Goal: Transaction & Acquisition: Purchase product/service

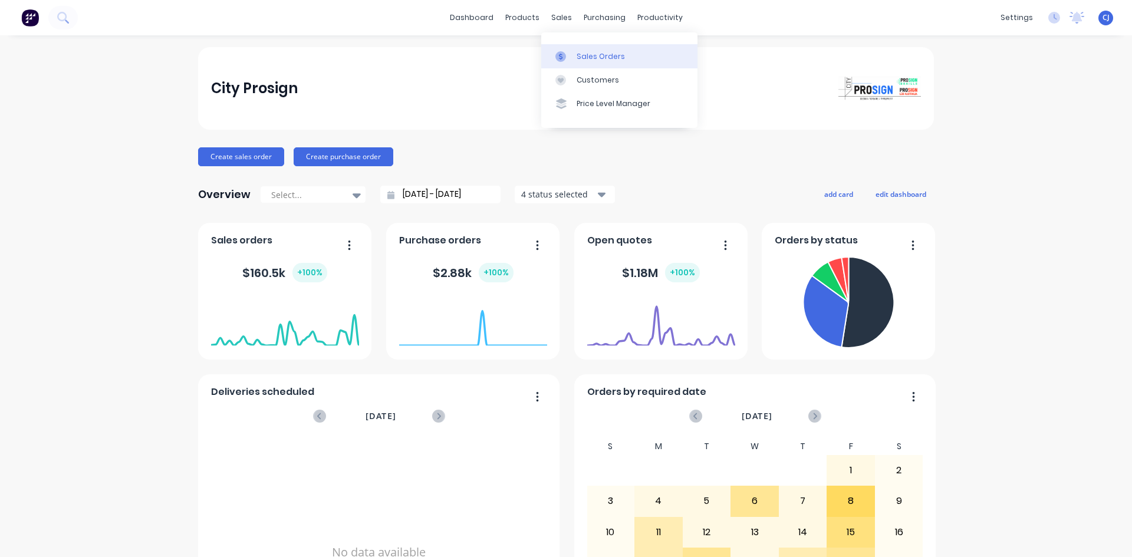
click at [564, 50] on link "Sales Orders" at bounding box center [619, 56] width 156 height 24
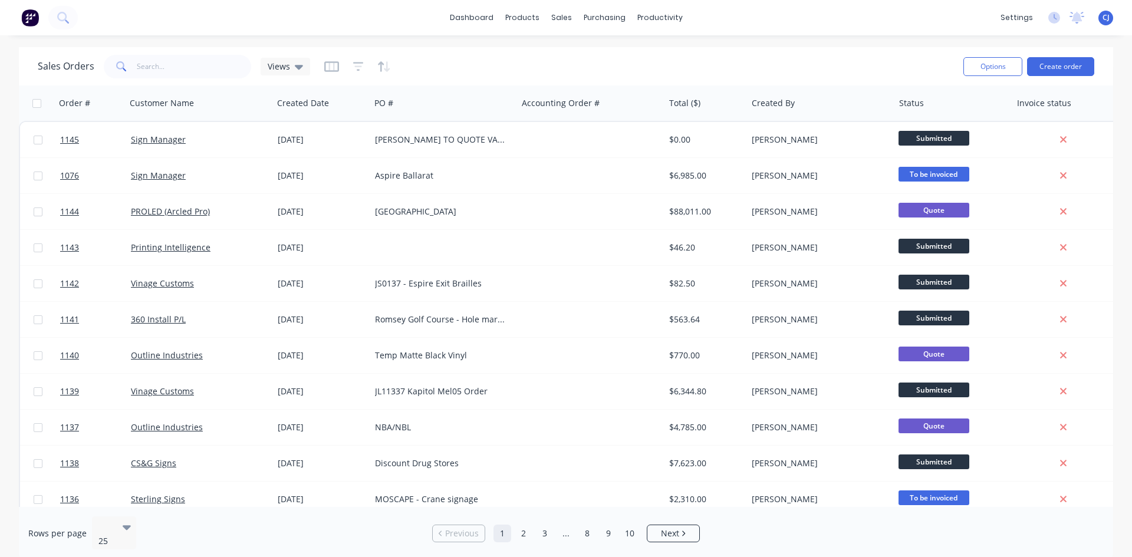
click at [936, 44] on div "dashboard products sales purchasing productivity dashboard products Product Cat…" at bounding box center [566, 278] width 1132 height 557
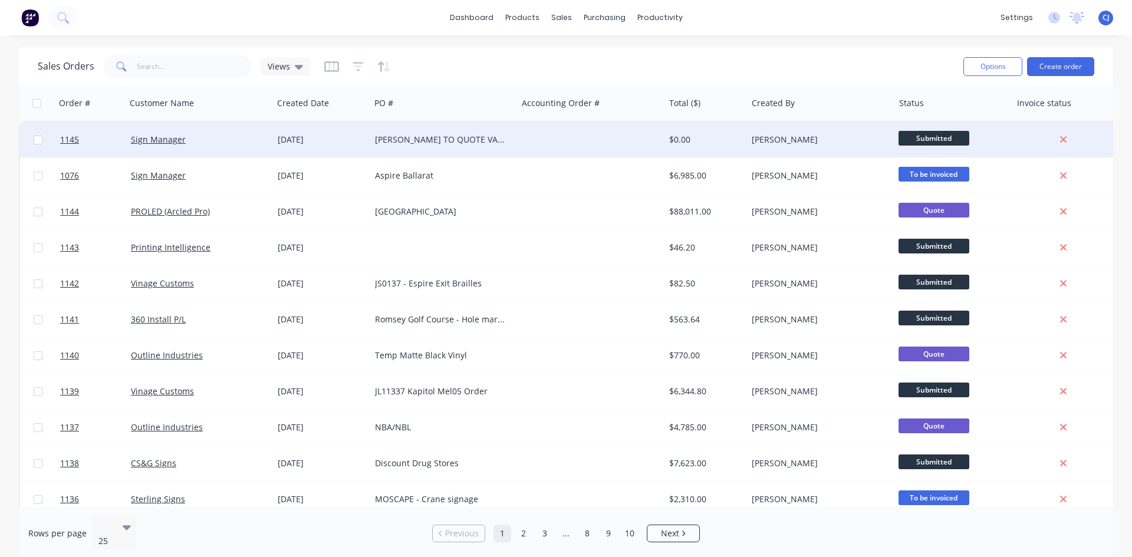
click at [484, 137] on div "[PERSON_NAME] TO QUOTE VARIATIONS COMPLETED" at bounding box center [440, 140] width 131 height 12
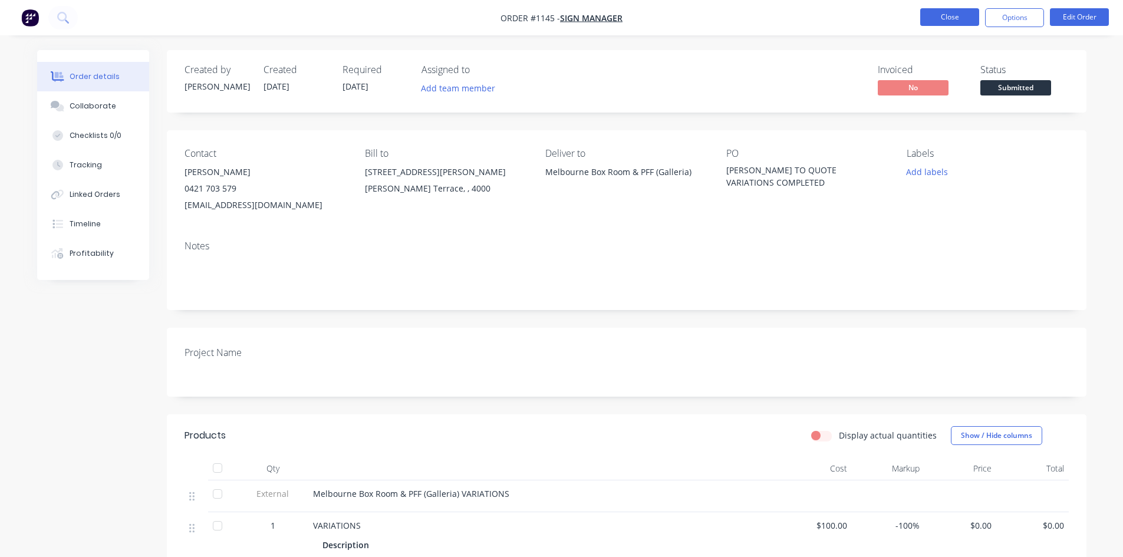
click at [951, 19] on button "Close" at bounding box center [949, 17] width 59 height 18
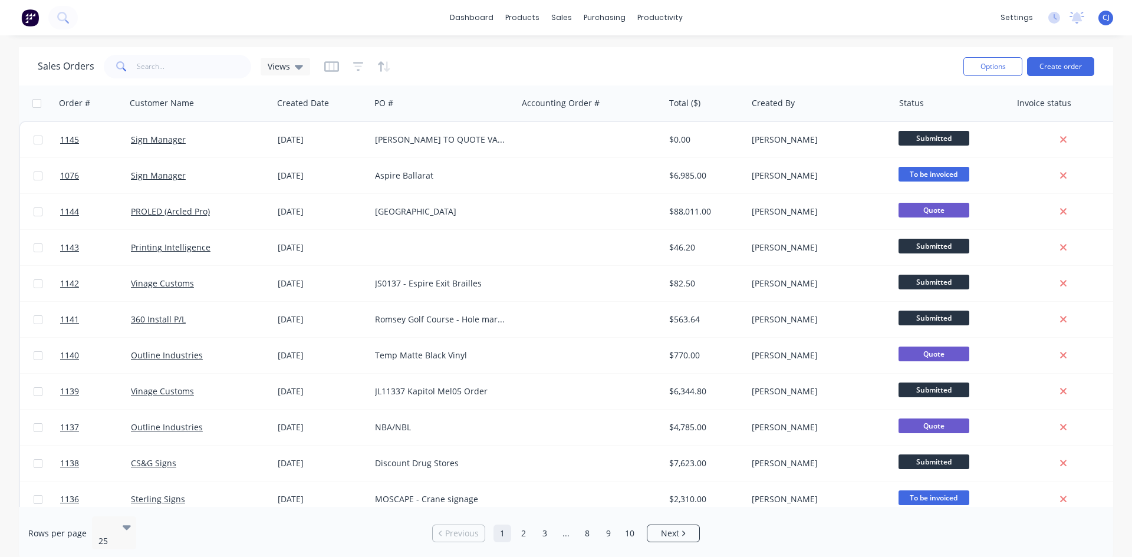
click at [561, 47] on div "dashboard products sales purchasing productivity dashboard products Product Cat…" at bounding box center [566, 278] width 1132 height 557
click at [573, 52] on div at bounding box center [568, 56] width 18 height 11
click at [1073, 58] on button "Create order" at bounding box center [1060, 66] width 67 height 19
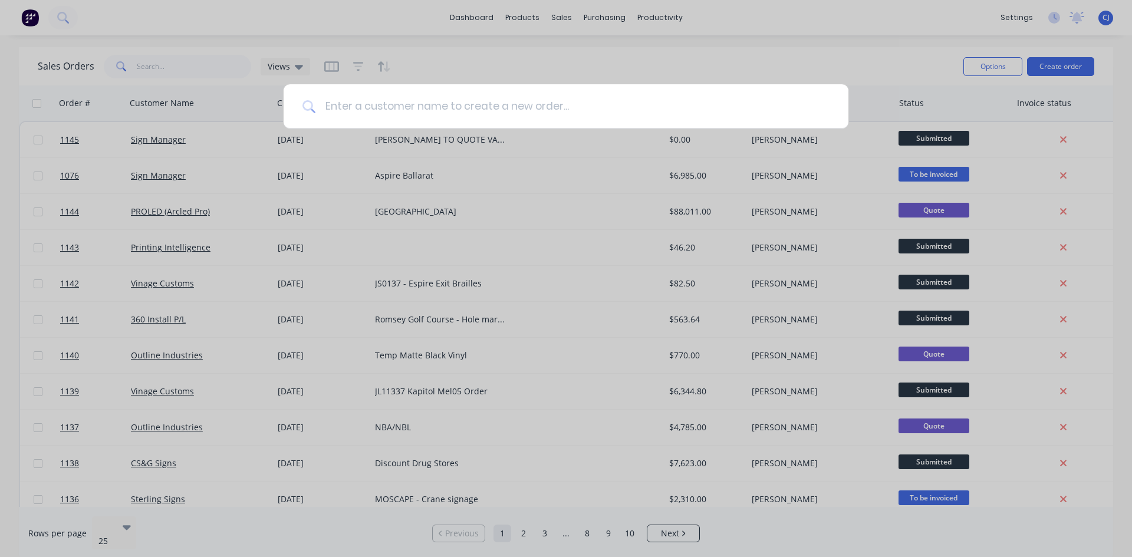
click at [362, 108] on input at bounding box center [572, 106] width 514 height 44
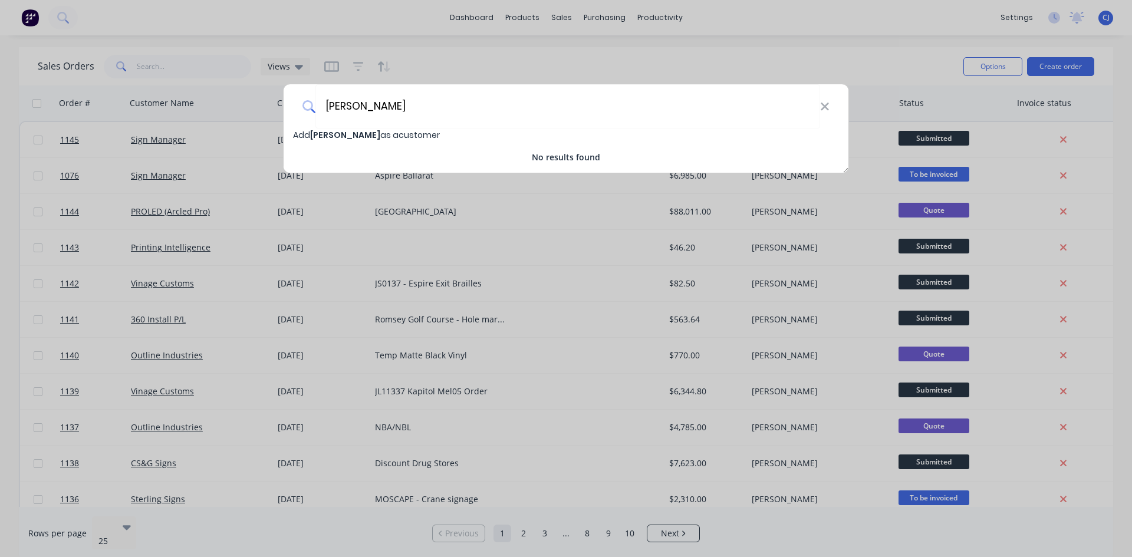
type input "[PERSON_NAME]"
click at [408, 137] on div "Add [PERSON_NAME] h as a customer" at bounding box center [565, 134] width 565 height 13
select select "AU"
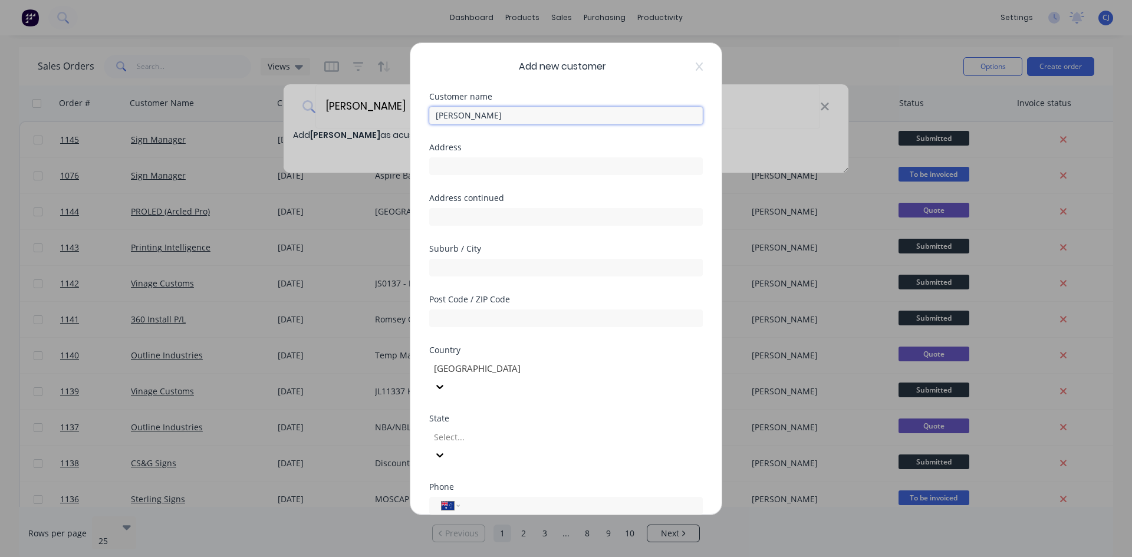
click at [474, 111] on input "[PERSON_NAME]" at bounding box center [565, 116] width 273 height 18
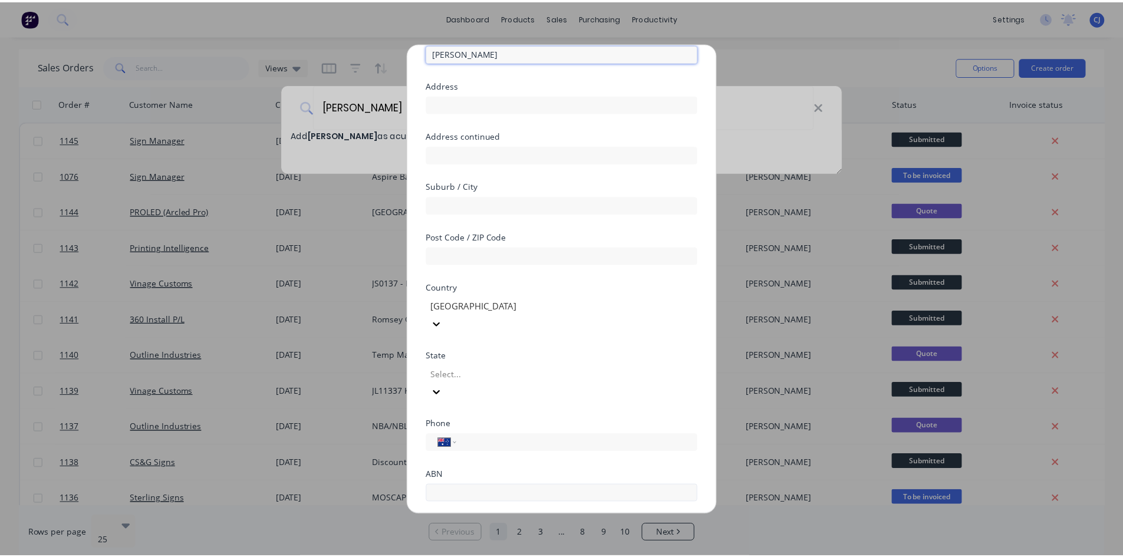
scroll to position [104, 0]
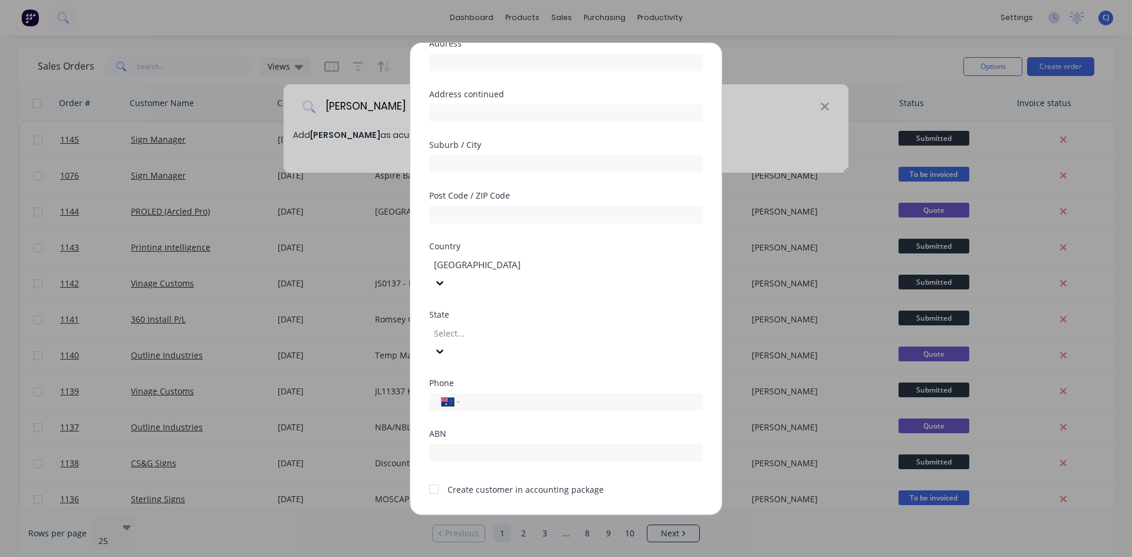
type input "[PERSON_NAME]"
click at [523, 515] on button "Save" at bounding box center [528, 524] width 65 height 19
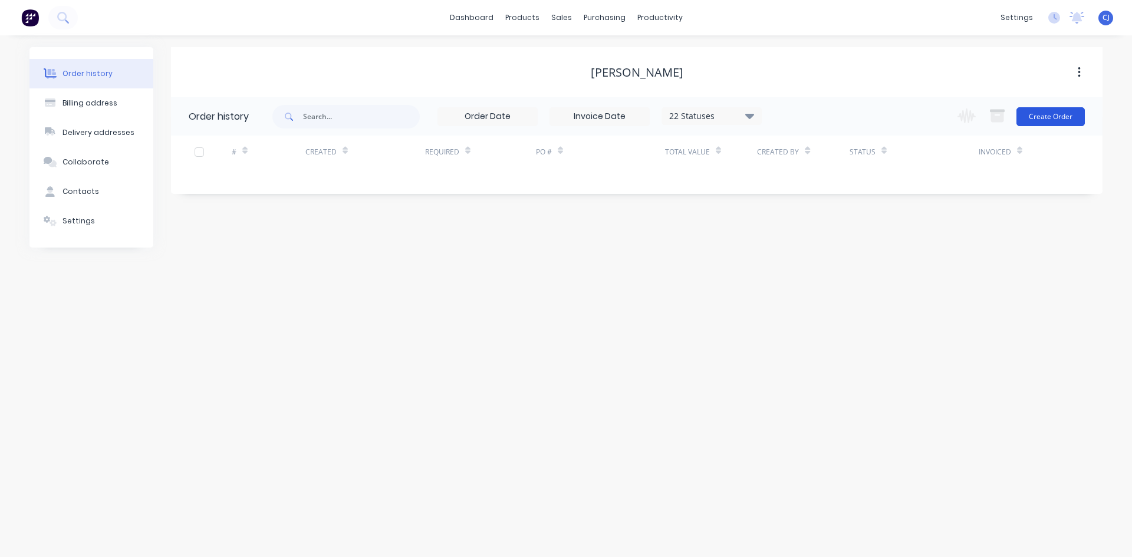
click at [1052, 113] on button "Create Order" at bounding box center [1050, 116] width 68 height 19
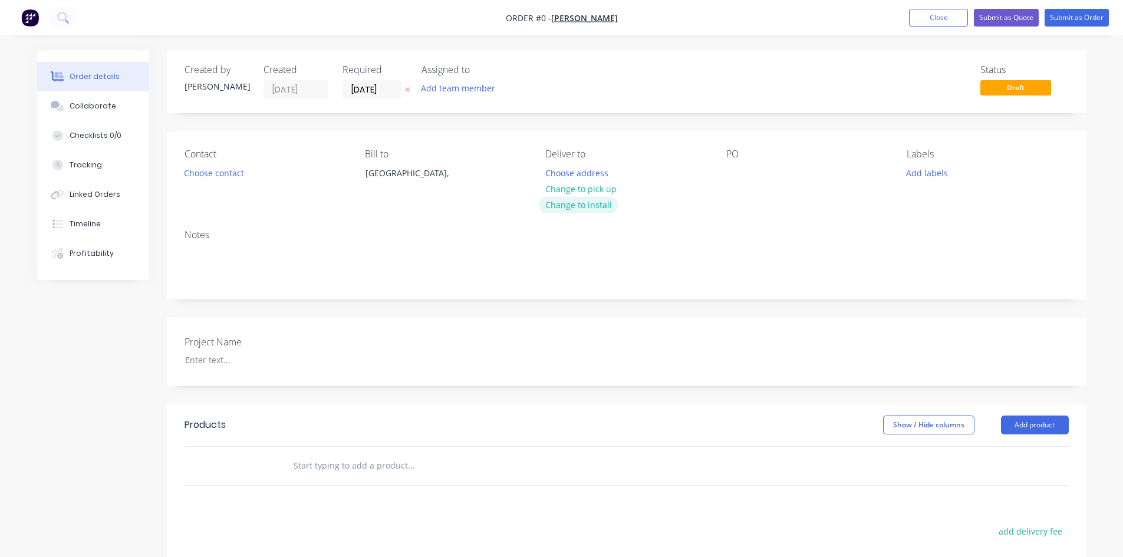
click at [580, 204] on button "Change to install" at bounding box center [578, 205] width 79 height 16
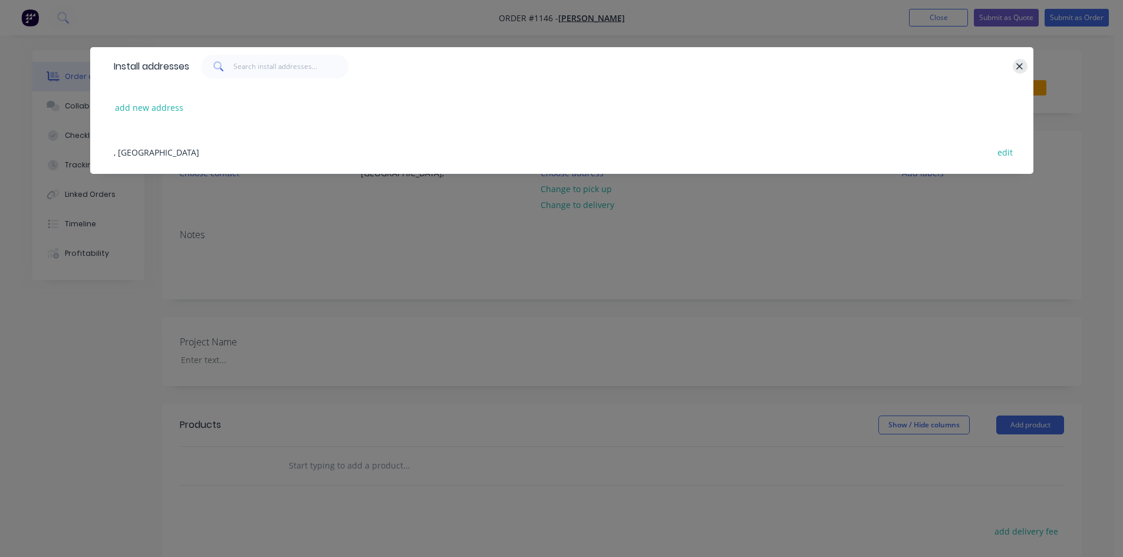
click at [1024, 70] on button "button" at bounding box center [1020, 66] width 15 height 15
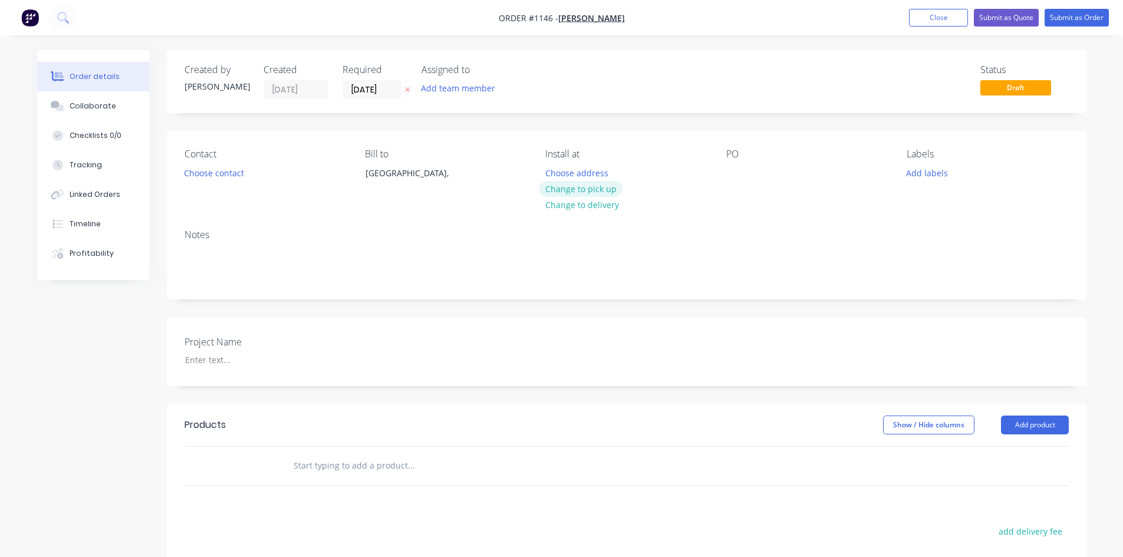
click at [607, 190] on button "Change to pick up" at bounding box center [581, 189] width 84 height 16
click at [734, 165] on div at bounding box center [735, 172] width 19 height 17
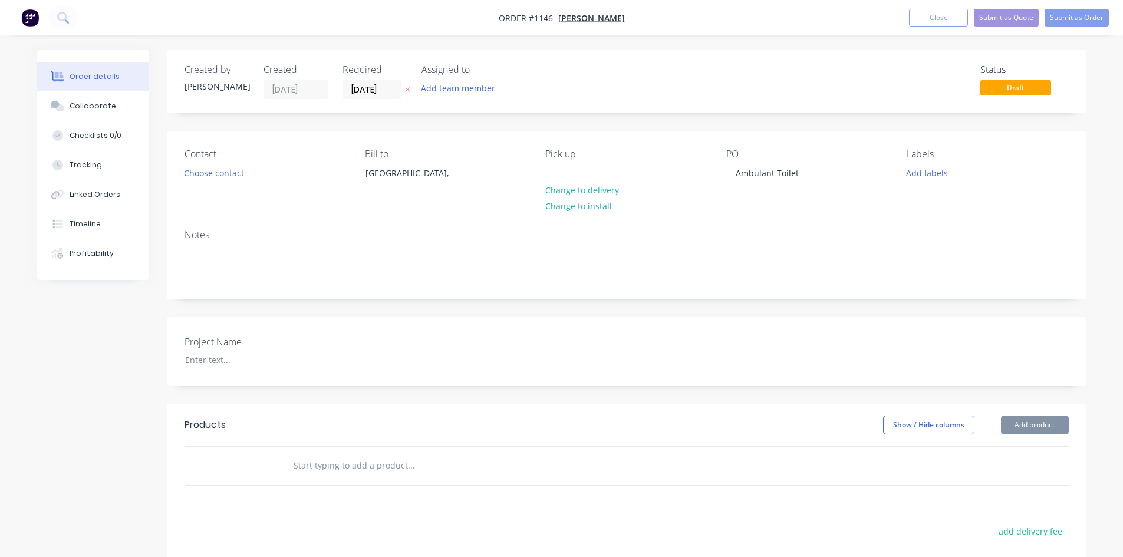
click at [304, 462] on input "text" at bounding box center [411, 466] width 236 height 24
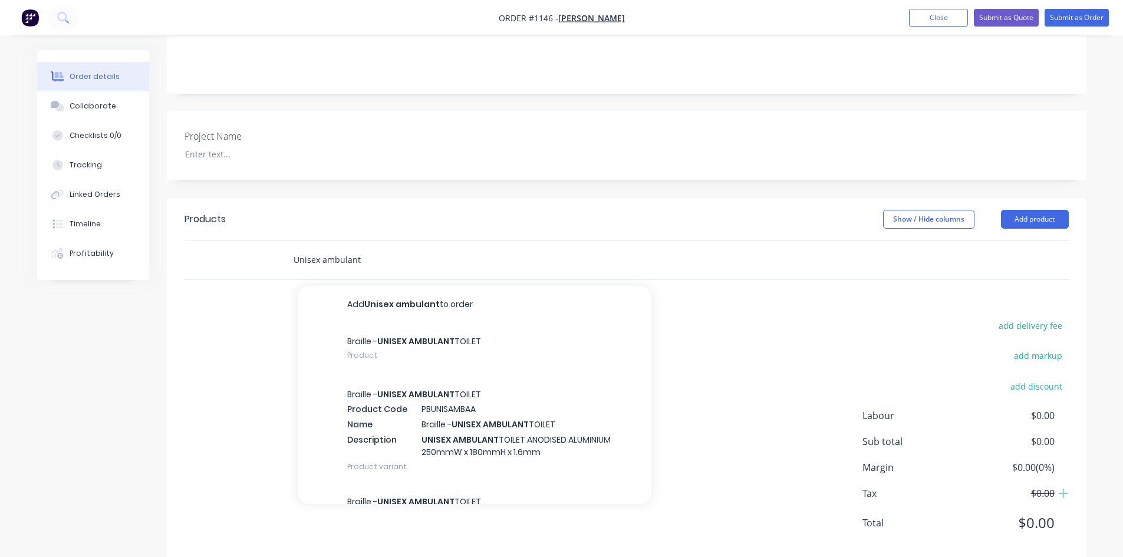
scroll to position [229, 0]
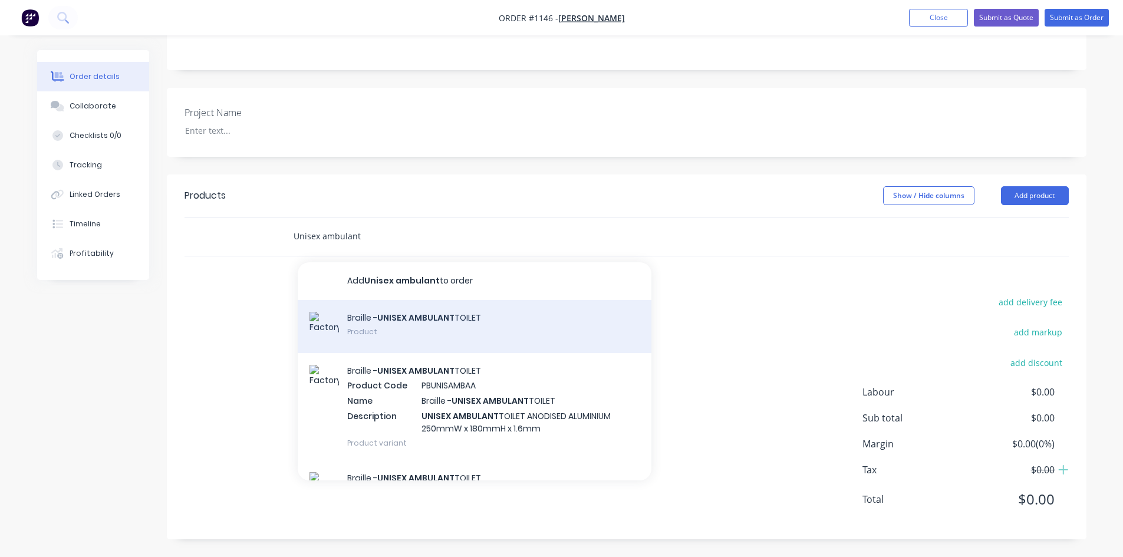
type input "Unisex ambulant"
click at [430, 338] on div "Braille - UNISEX AMBULANT TOILET Product" at bounding box center [475, 326] width 354 height 53
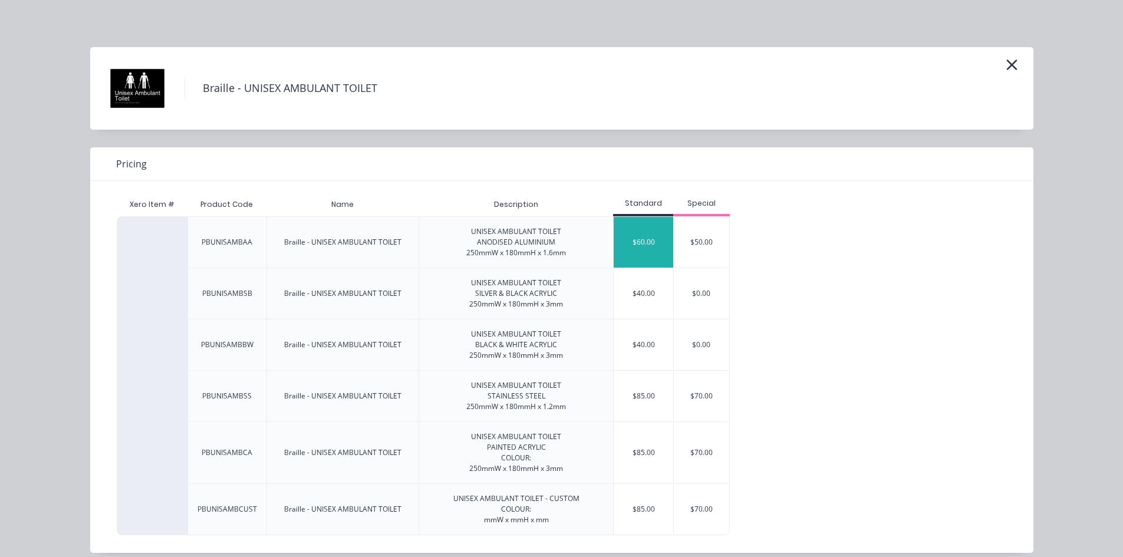
click at [645, 245] on div "$60.00" at bounding box center [644, 242] width 60 height 51
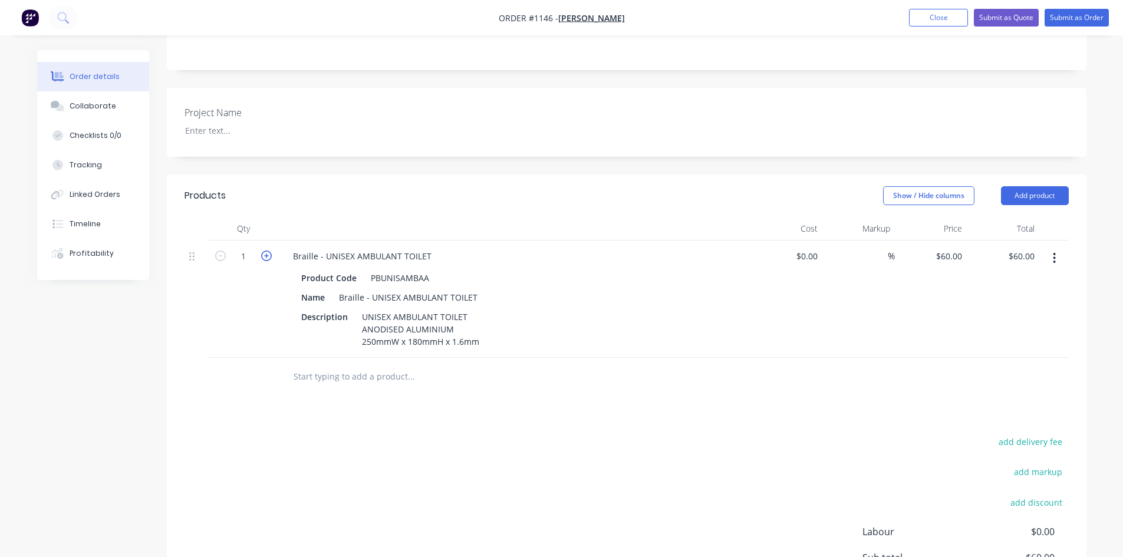
click at [271, 261] on icon "button" at bounding box center [266, 255] width 11 height 11
type input "2"
type input "$120.00"
click at [271, 261] on icon "button" at bounding box center [266, 255] width 11 height 11
type input "3"
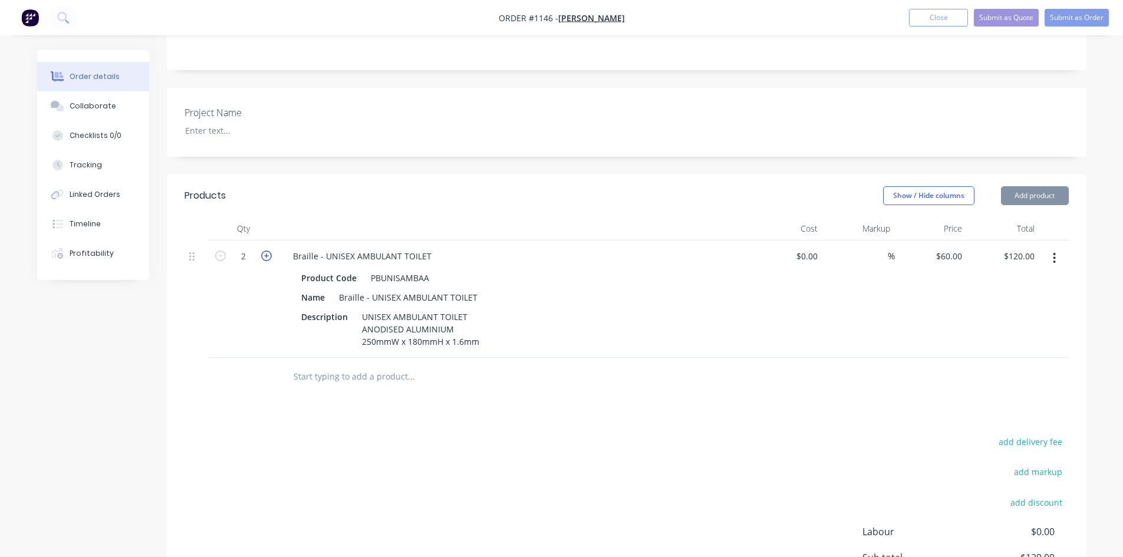
type input "$180.00"
click at [271, 261] on icon "button" at bounding box center [266, 255] width 11 height 11
type input "4"
type input "$240.00"
click at [819, 415] on div "Products Show / Hide columns Add product Qty Cost Markup Price Total 4 Braille …" at bounding box center [626, 426] width 919 height 505
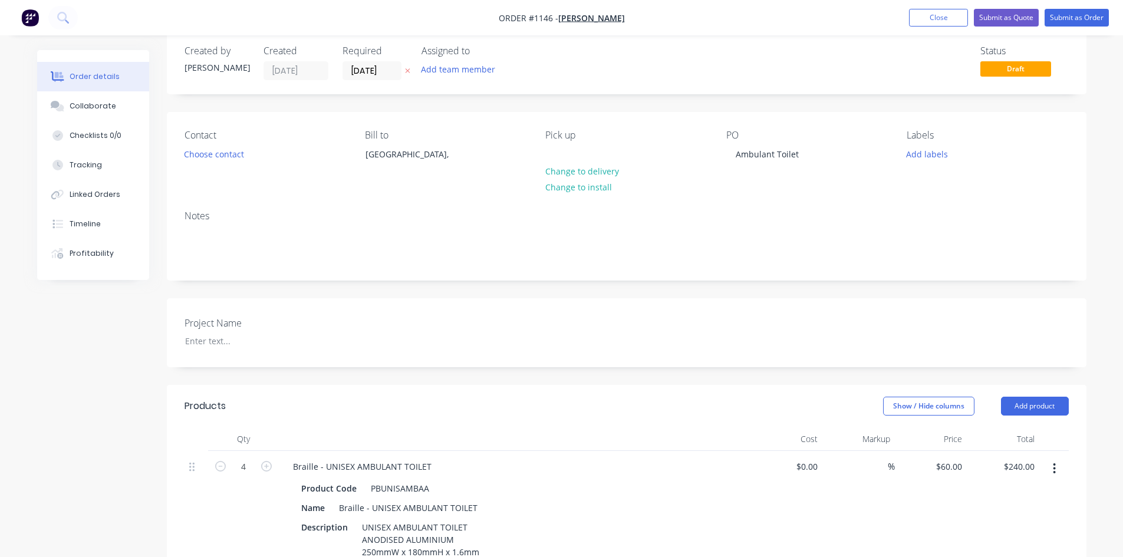
scroll to position [0, 0]
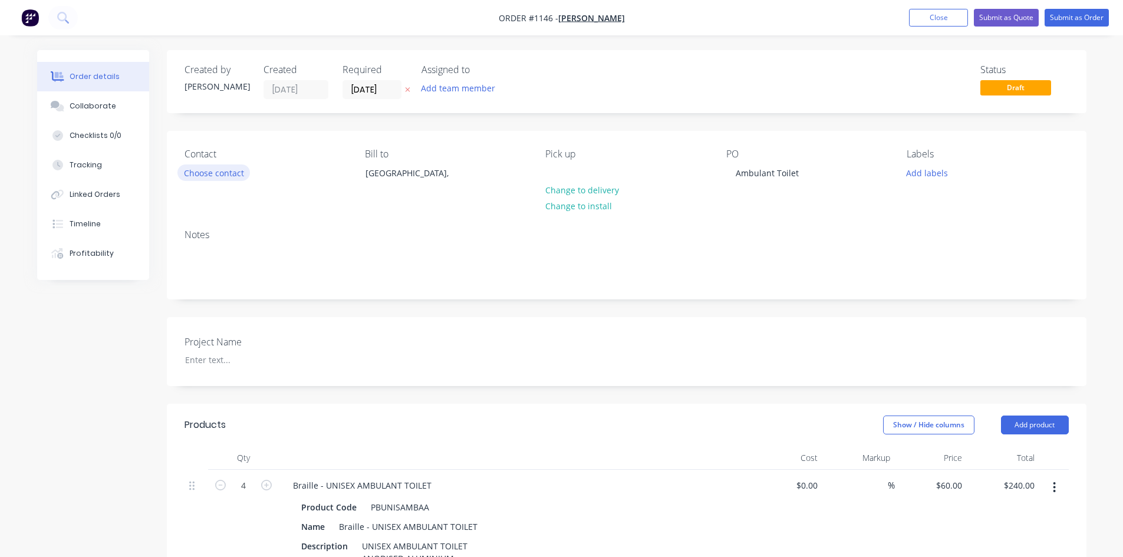
click at [212, 169] on button "Choose contact" at bounding box center [213, 172] width 72 height 16
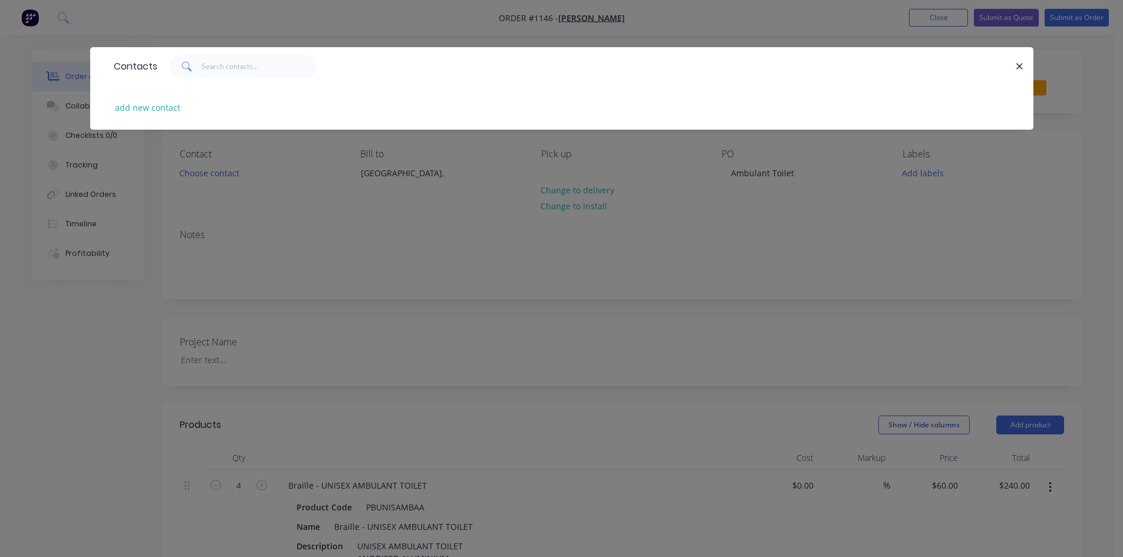
click at [229, 202] on div "Contacts add new contact" at bounding box center [561, 278] width 1123 height 557
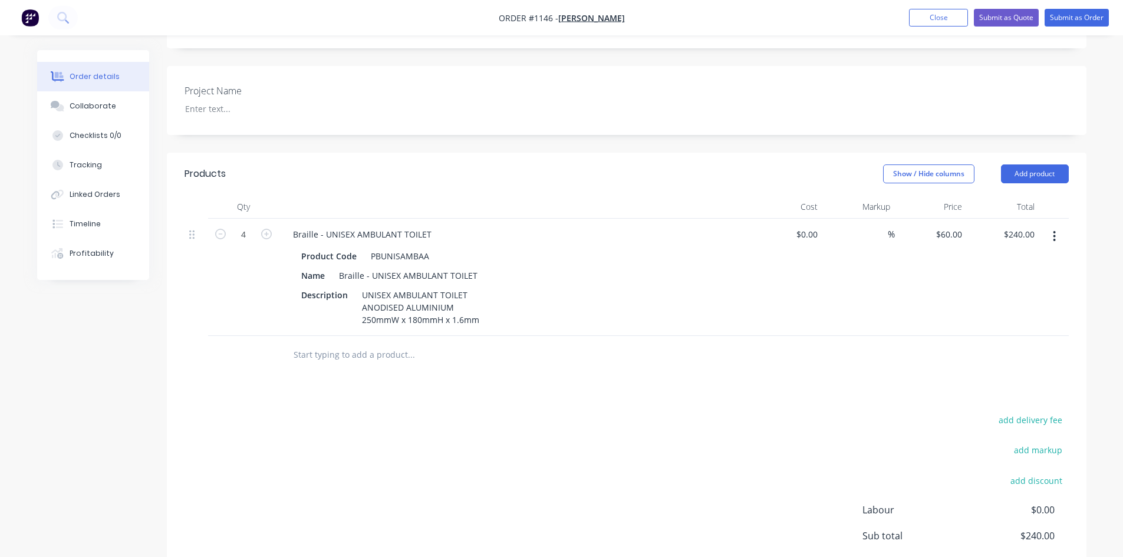
scroll to position [74, 0]
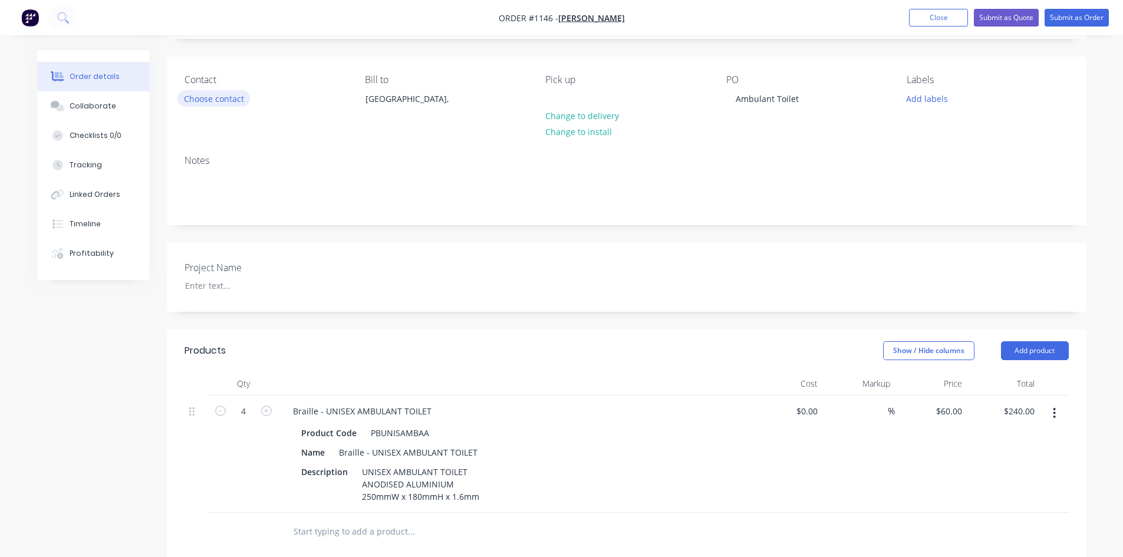
click at [215, 100] on button "Choose contact" at bounding box center [213, 98] width 72 height 16
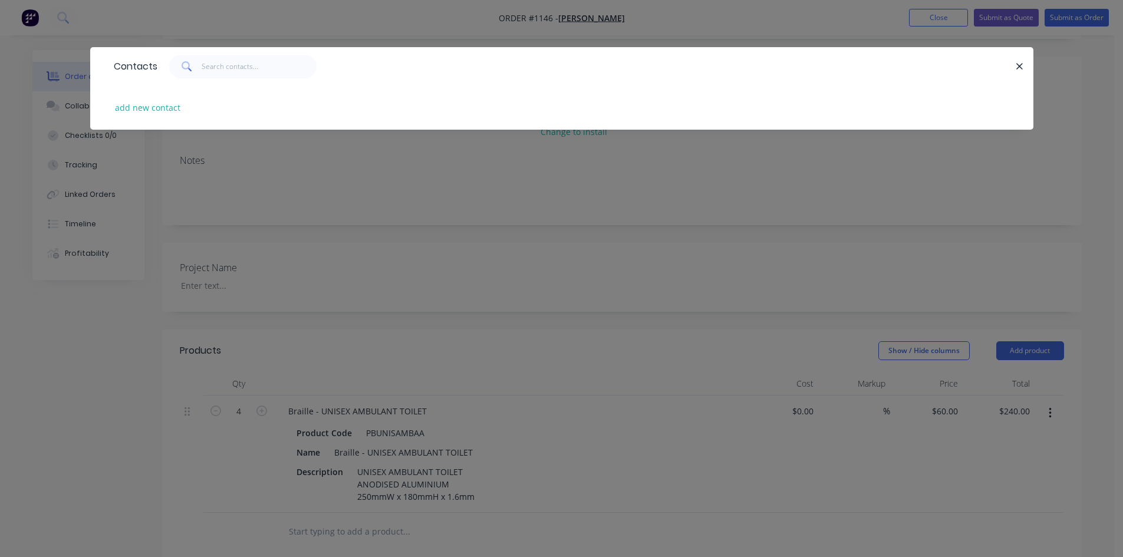
click at [185, 111] on div "add new contact" at bounding box center [562, 107] width 908 height 44
click at [174, 110] on button "add new contact" at bounding box center [148, 108] width 78 height 16
select select "AU"
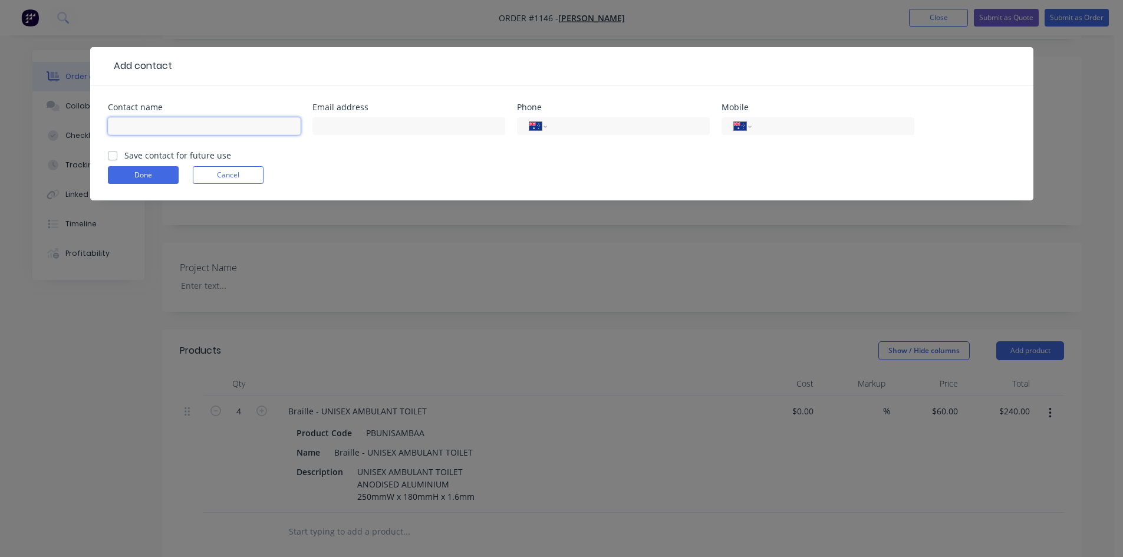
click at [176, 121] on input "text" at bounding box center [204, 126] width 193 height 18
type input "[PERSON_NAME]"
click at [407, 112] on div "Email address" at bounding box center [408, 126] width 193 height 46
click at [397, 124] on input "text" at bounding box center [408, 126] width 193 height 18
paste input "[PERSON_NAME] <[PERSON_NAME][EMAIL_ADDRESS][DOMAIN_NAME]>"
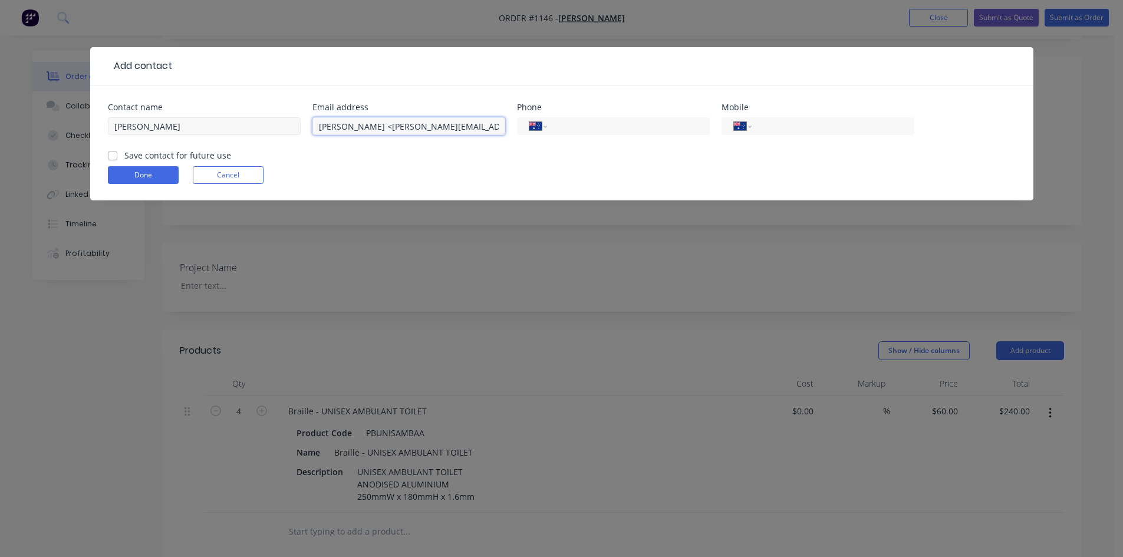
drag, startPoint x: 375, startPoint y: 126, endPoint x: 294, endPoint y: 117, distance: 81.2
click at [294, 117] on div "Contact name [PERSON_NAME] Email address [PERSON_NAME] <[EMAIL_ADDRESS][DOMAIN_…" at bounding box center [562, 126] width 908 height 46
click at [434, 121] on input "[PERSON_NAME][EMAIL_ADDRESS][DOMAIN_NAME]>" at bounding box center [408, 126] width 193 height 18
type input "[PERSON_NAME][EMAIL_ADDRESS][DOMAIN_NAME]"
click at [424, 161] on form "Contact name [PERSON_NAME] Email address [EMAIL_ADDRESS][DOMAIN_NAME] Phone Int…" at bounding box center [562, 151] width 908 height 97
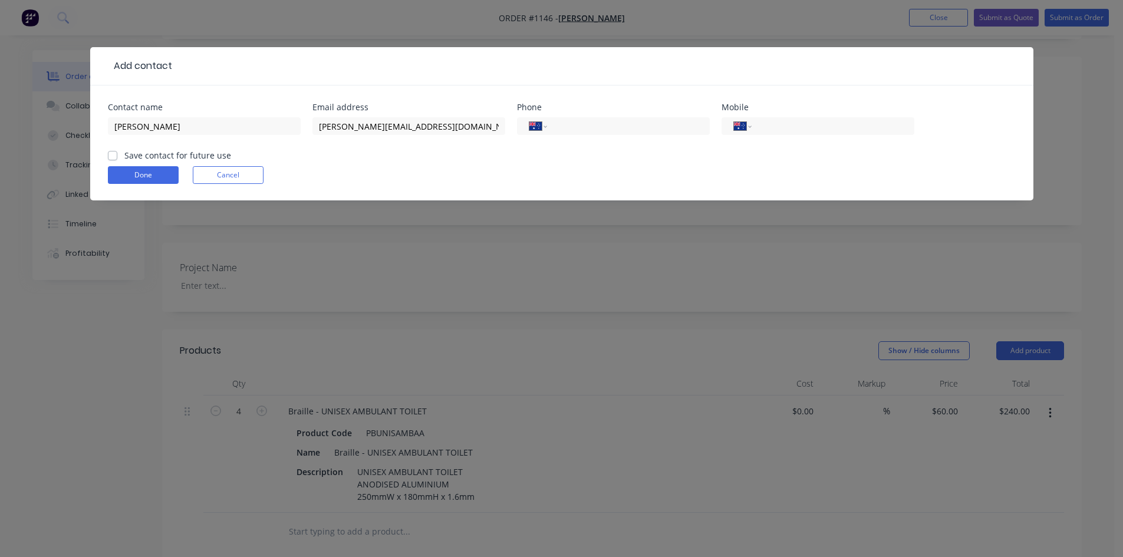
click at [122, 153] on div "Save contact for future use" at bounding box center [169, 155] width 123 height 12
click at [124, 156] on label "Save contact for future use" at bounding box center [177, 155] width 107 height 12
click at [114, 156] on input "Save contact for future use" at bounding box center [112, 154] width 9 height 11
checkbox input "true"
click at [140, 173] on button "Done" at bounding box center [143, 175] width 71 height 18
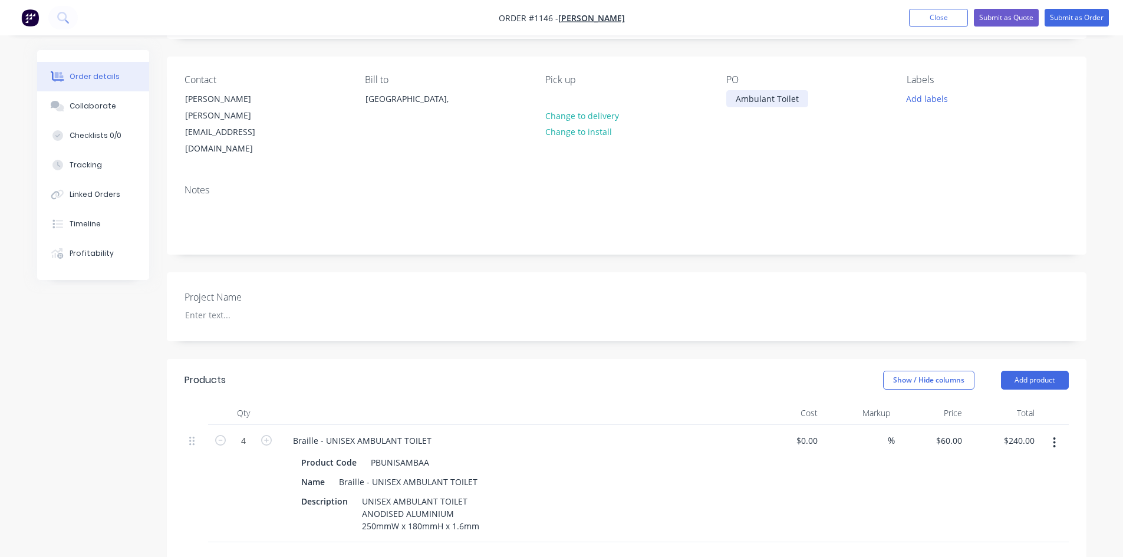
click at [805, 97] on div "Ambulant Toilet" at bounding box center [767, 98] width 82 height 17
click at [849, 141] on div "Contact [PERSON_NAME] [PERSON_NAME][EMAIL_ADDRESS][DOMAIN_NAME] Bill to [GEOGRA…" at bounding box center [626, 116] width 919 height 118
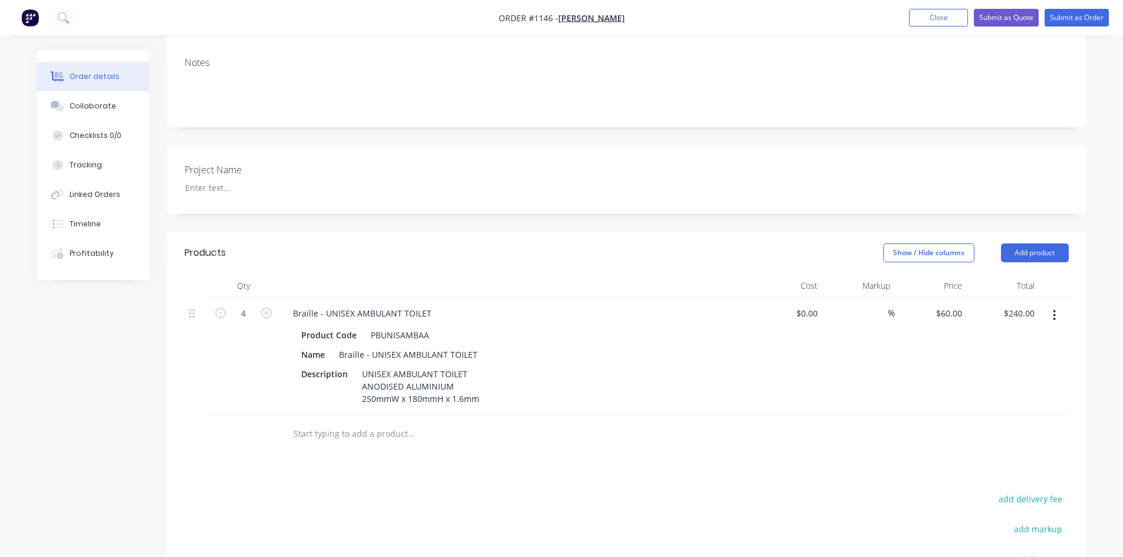
scroll to position [133, 0]
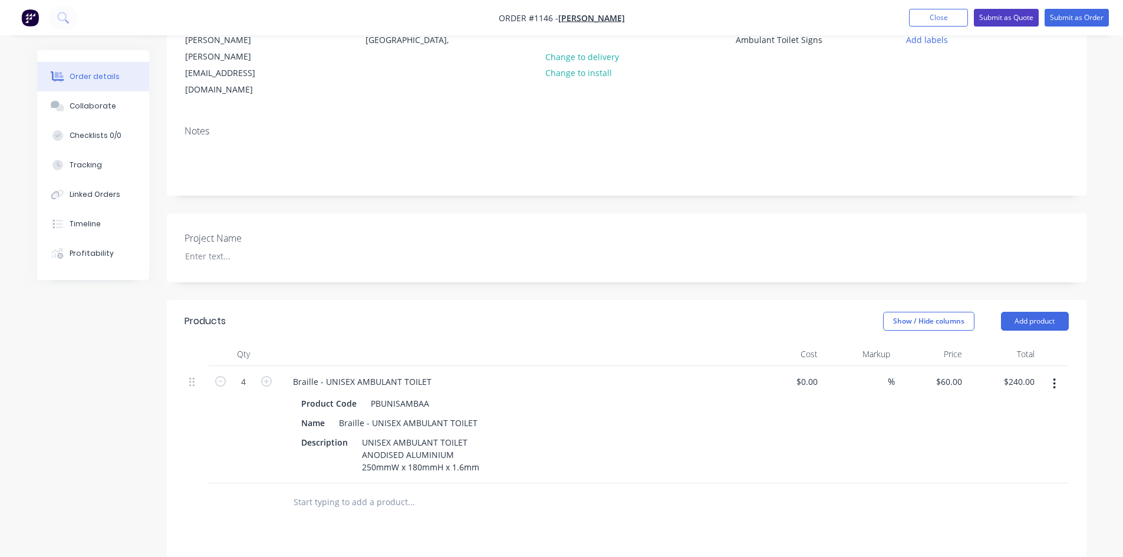
click at [1023, 24] on button "Submit as Quote" at bounding box center [1006, 18] width 65 height 18
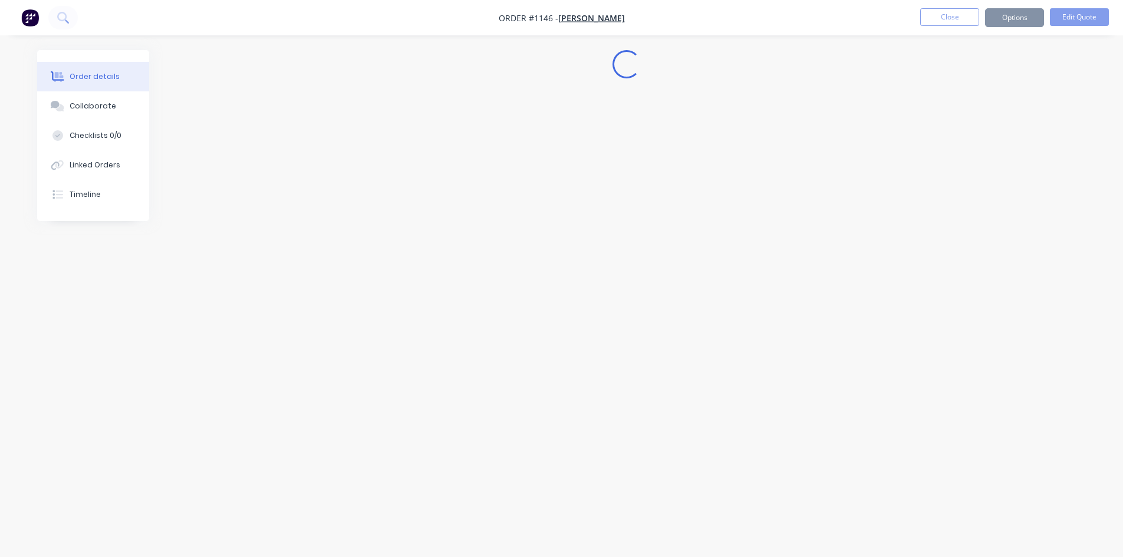
scroll to position [0, 0]
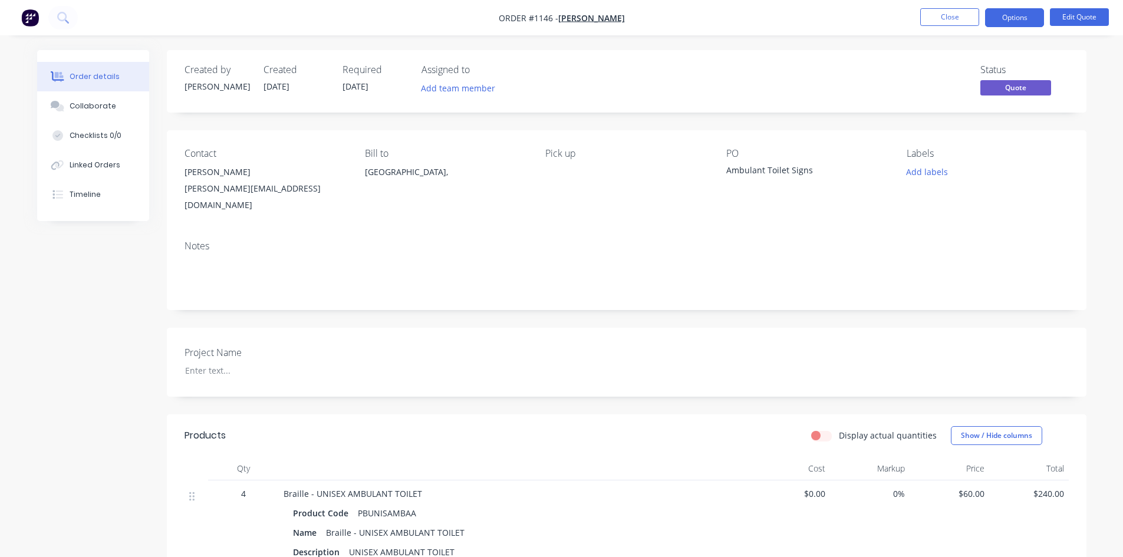
click at [1023, 24] on button "Options" at bounding box center [1014, 17] width 59 height 19
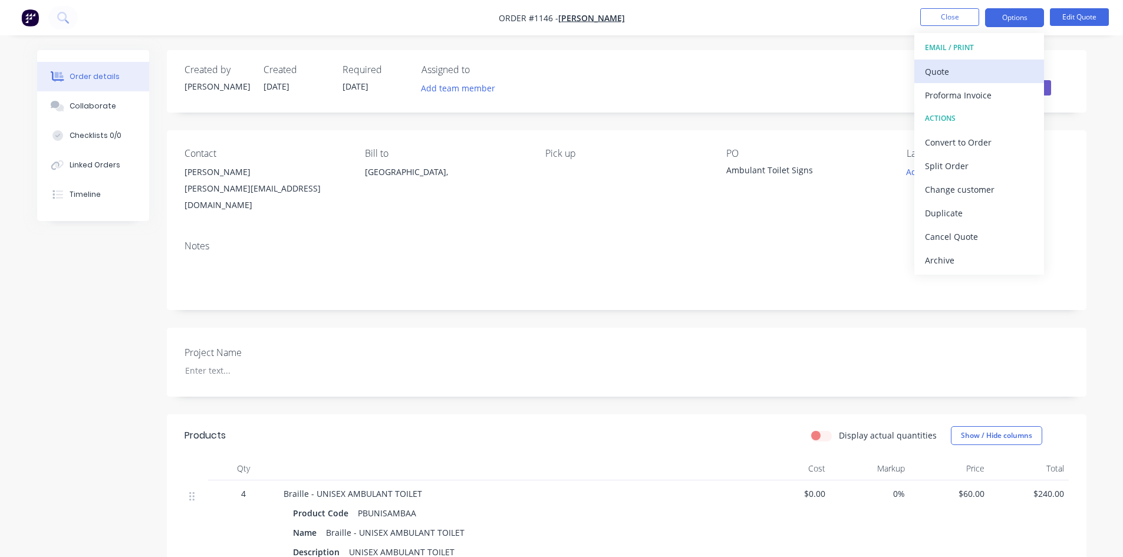
click at [958, 73] on div "Quote" at bounding box center [979, 71] width 108 height 17
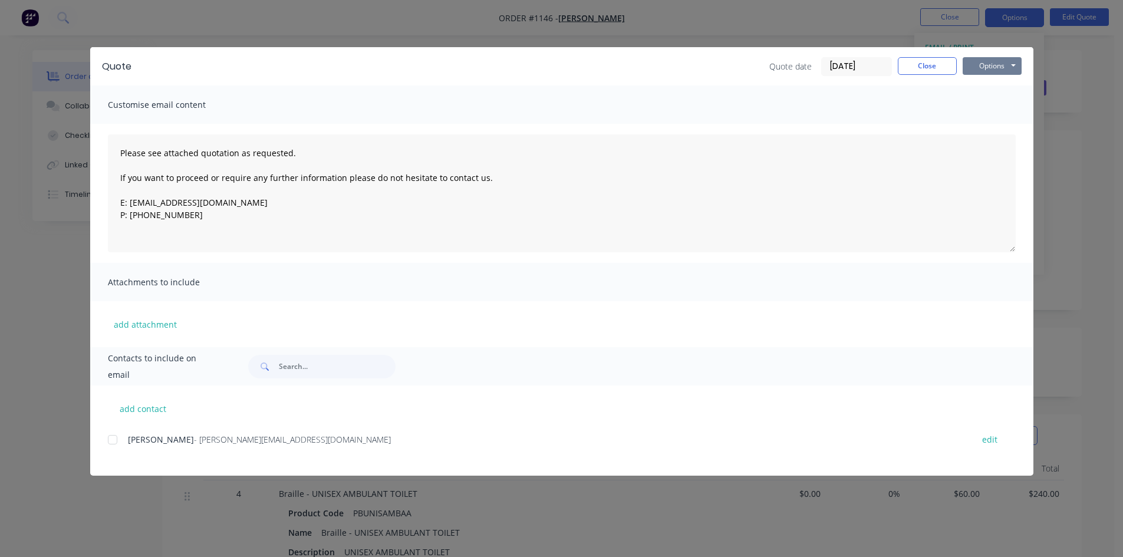
click at [988, 71] on button "Options" at bounding box center [991, 66] width 59 height 18
click at [997, 106] on button "Print" at bounding box center [999, 106] width 75 height 19
click at [915, 65] on button "Close" at bounding box center [927, 66] width 59 height 18
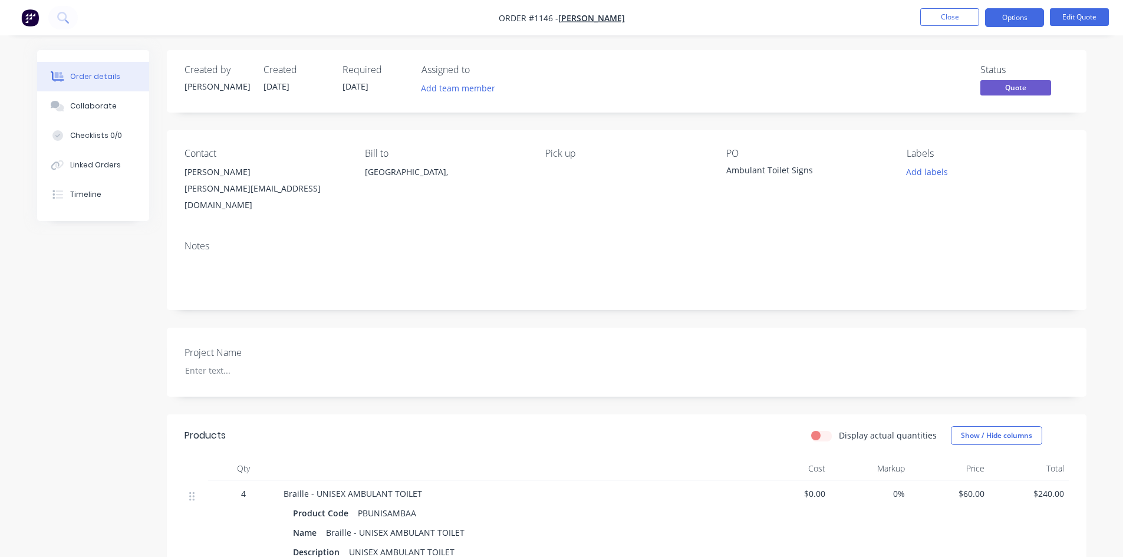
click at [1030, 85] on span "Quote" at bounding box center [1015, 87] width 71 height 15
drag, startPoint x: 1070, startPoint y: 88, endPoint x: 1077, endPoint y: 52, distance: 37.3
click at [1070, 87] on div "Created by [PERSON_NAME] Created [DATE] Required [DATE] Assigned to Add team me…" at bounding box center [626, 81] width 919 height 62
click at [1018, 18] on button "Options" at bounding box center [1014, 17] width 59 height 19
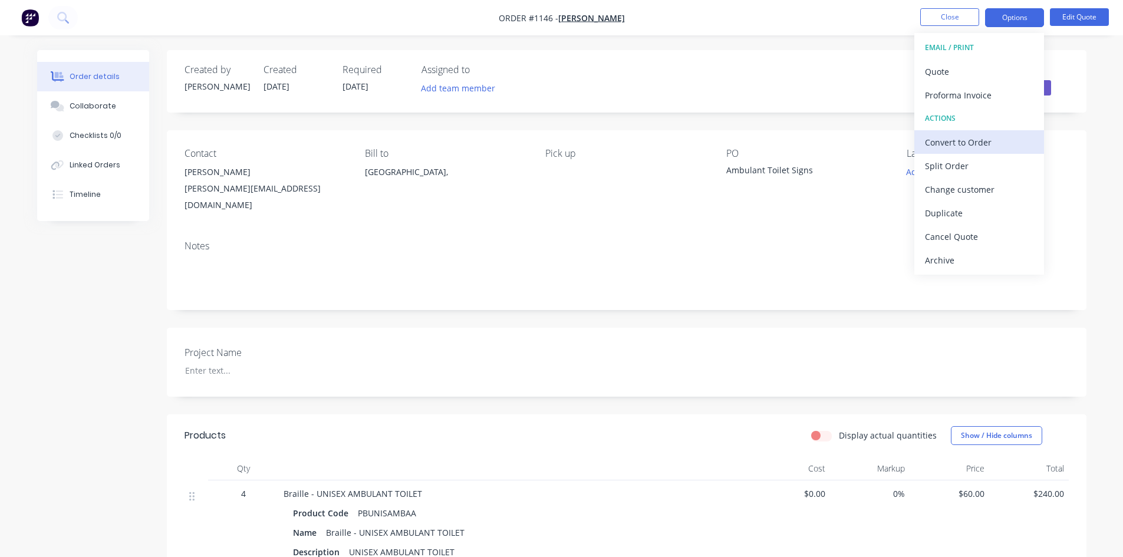
click at [988, 142] on div "Convert to Order" at bounding box center [979, 142] width 108 height 17
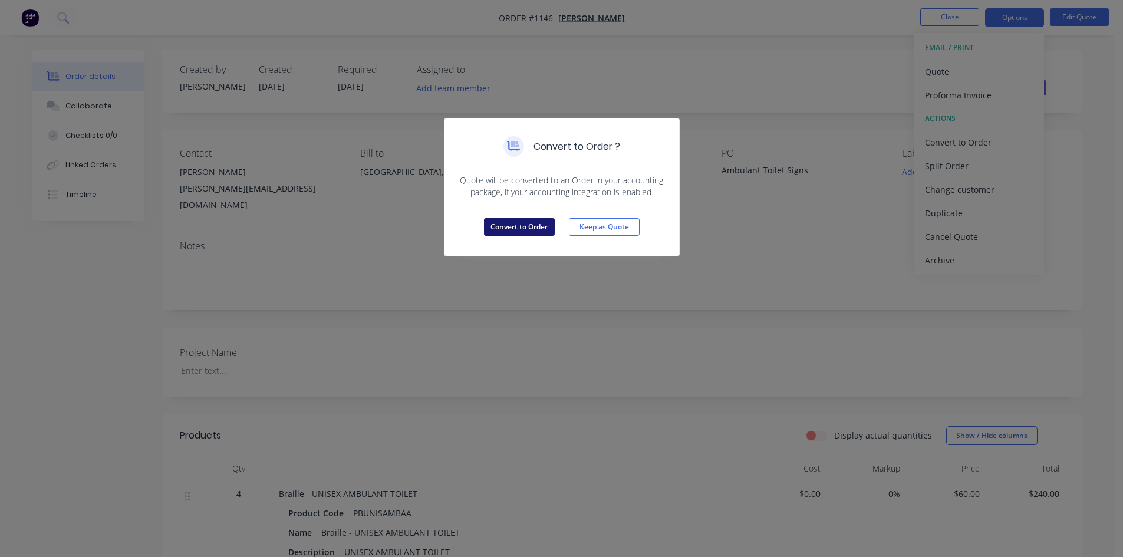
click at [532, 229] on button "Convert to Order" at bounding box center [519, 227] width 71 height 18
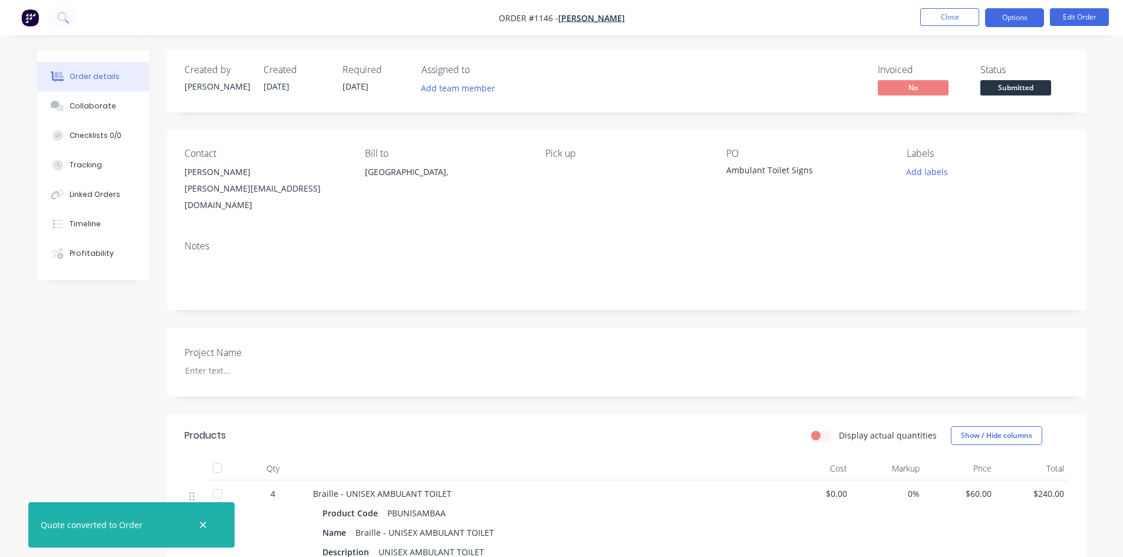
click at [1011, 12] on button "Options" at bounding box center [1014, 17] width 59 height 19
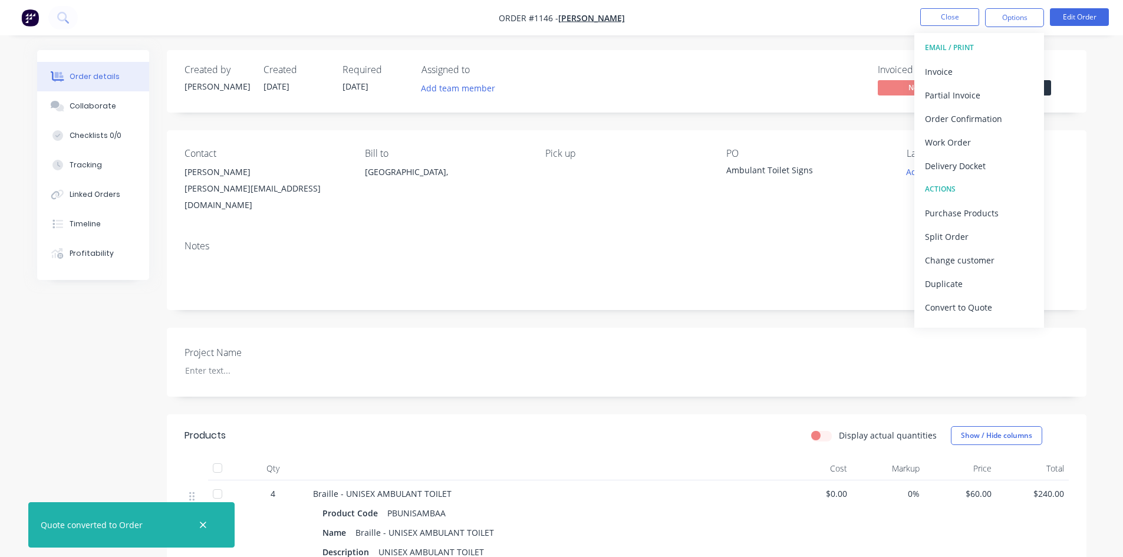
click at [1076, 71] on div "Created by [PERSON_NAME] Created [DATE] Required [DATE] Assigned to Add team me…" at bounding box center [626, 81] width 919 height 62
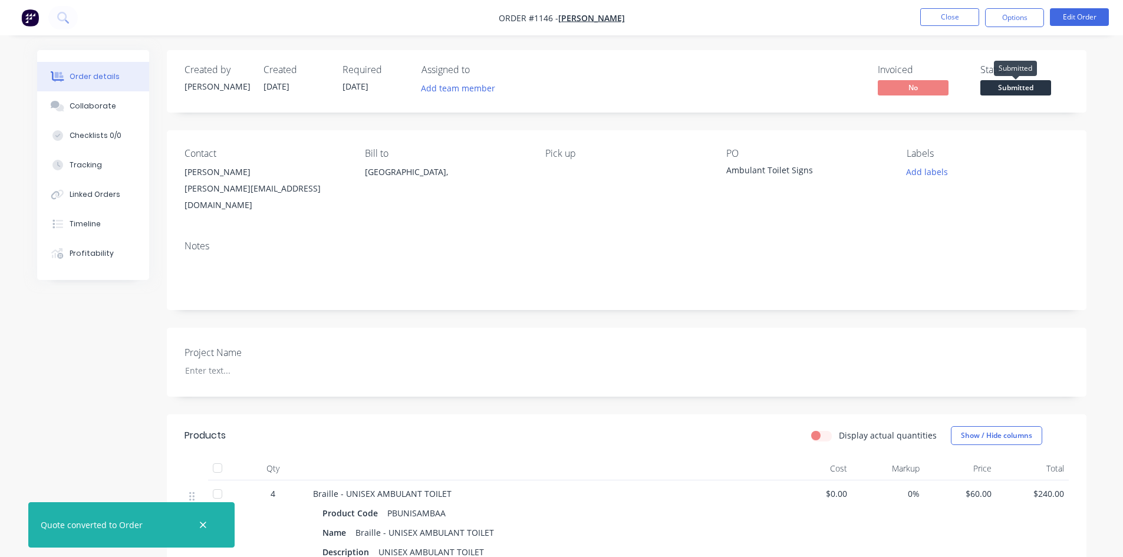
click at [1040, 84] on span "Submitted" at bounding box center [1015, 87] width 71 height 15
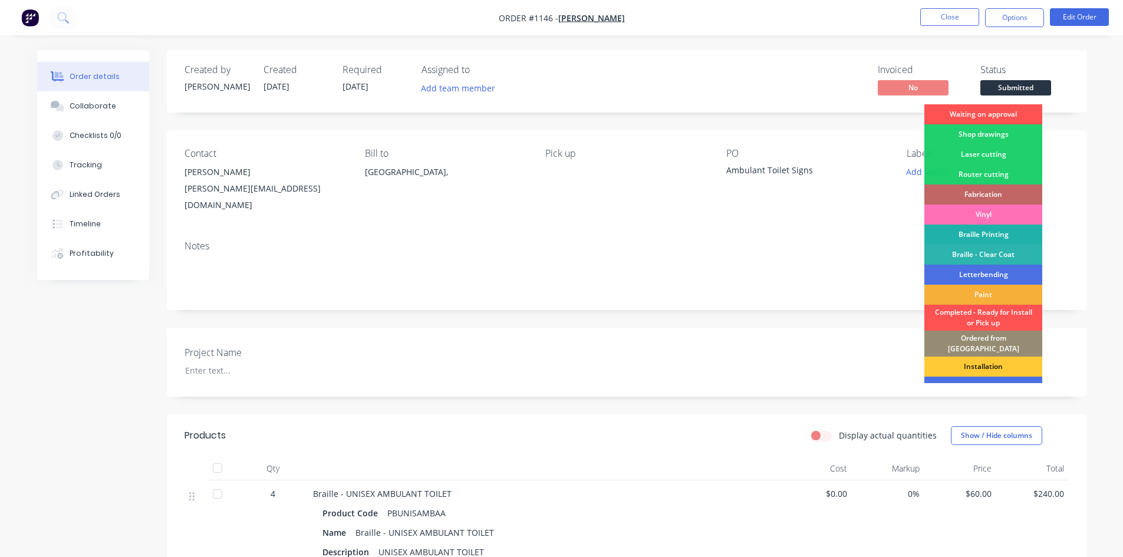
click at [996, 230] on div "Braille Printing" at bounding box center [983, 235] width 118 height 20
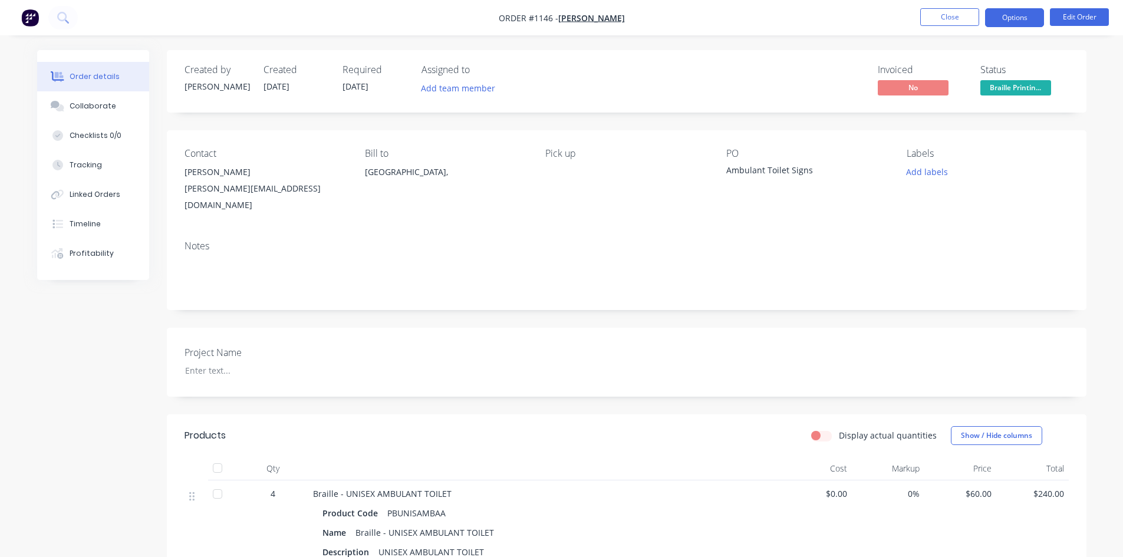
click at [1022, 15] on button "Options" at bounding box center [1014, 17] width 59 height 19
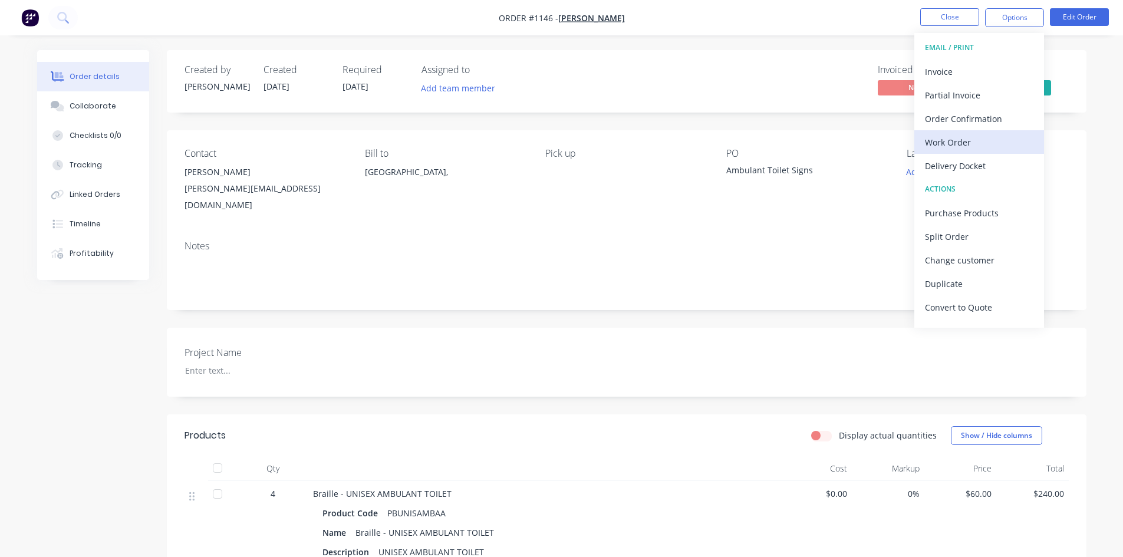
click at [1000, 147] on div "Work Order" at bounding box center [979, 142] width 108 height 17
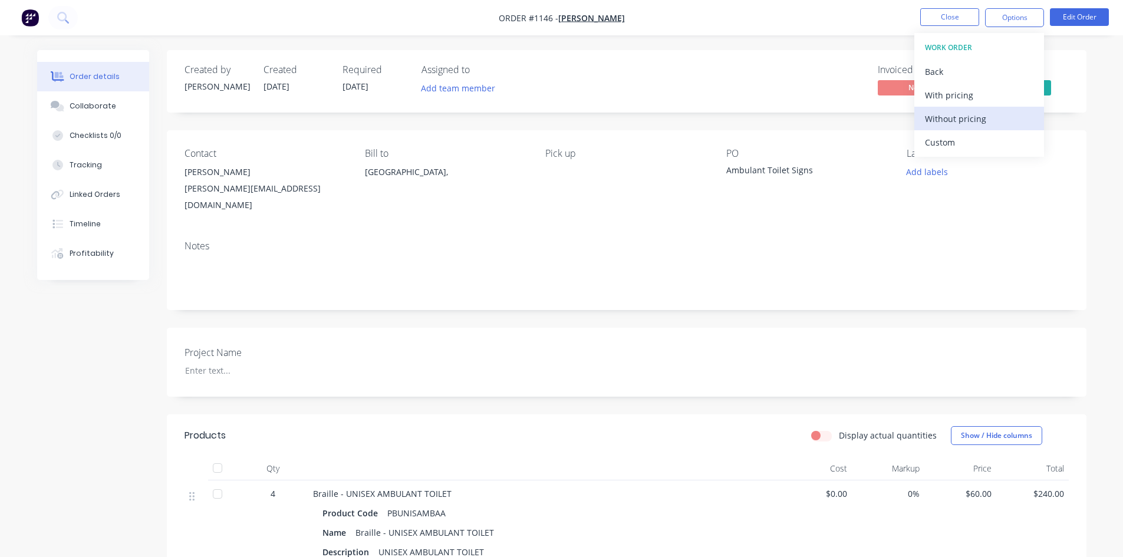
click at [1011, 120] on div "Without pricing" at bounding box center [979, 118] width 108 height 17
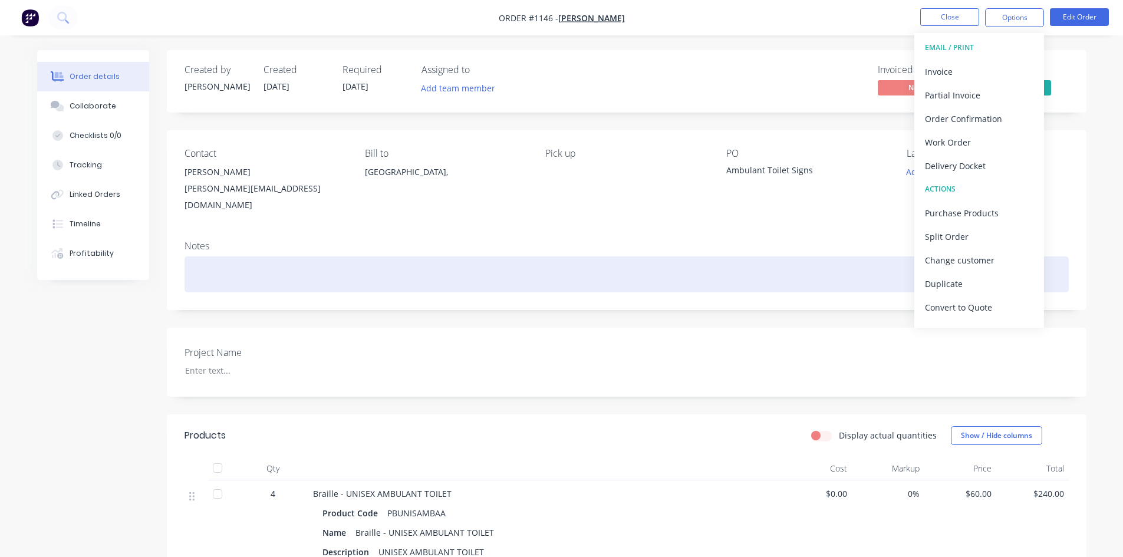
scroll to position [59, 0]
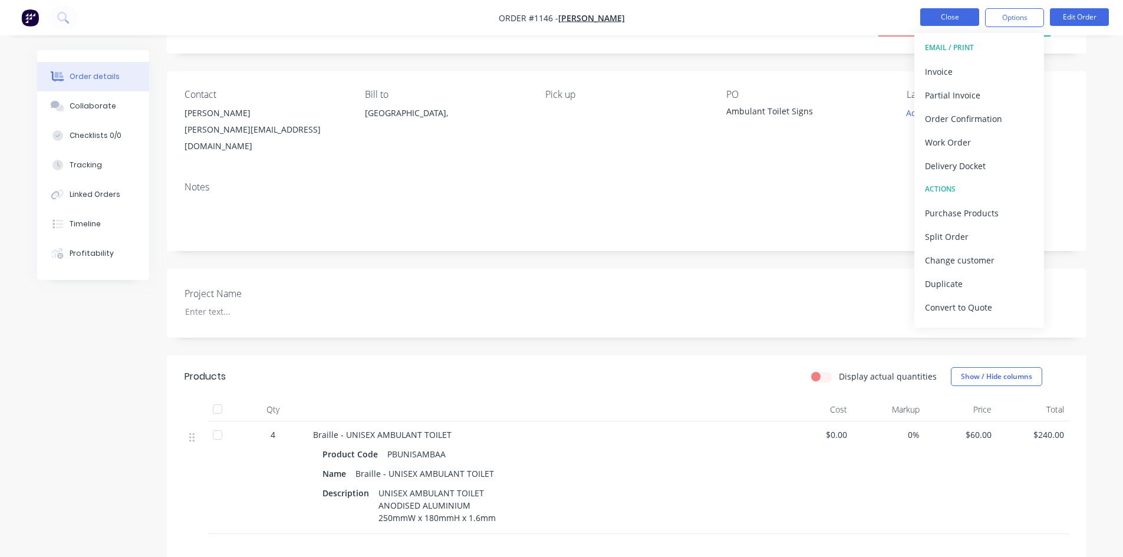
click at [928, 15] on button "Close" at bounding box center [949, 17] width 59 height 18
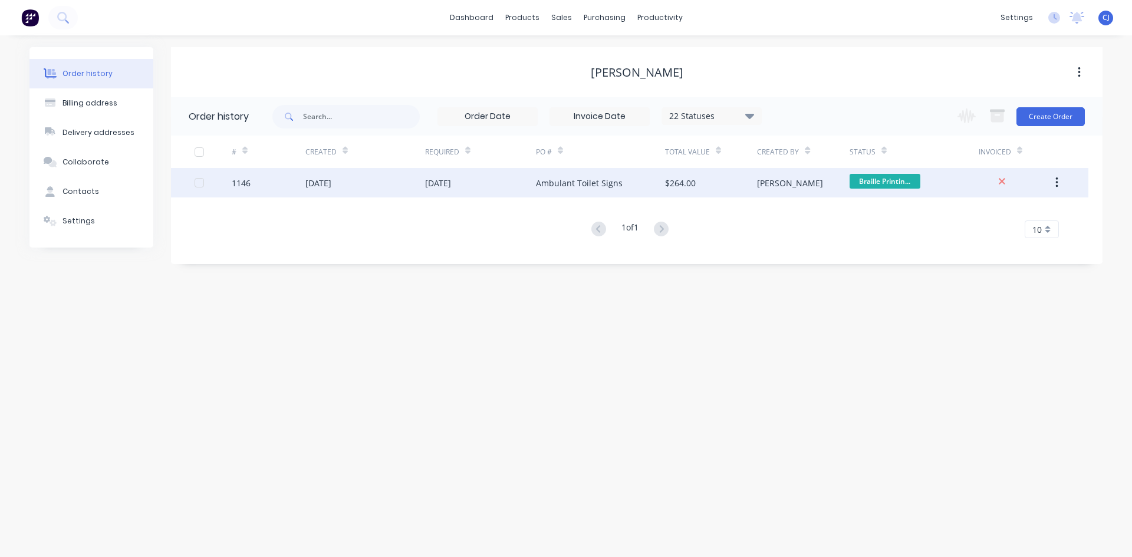
click at [471, 192] on div "[DATE]" at bounding box center [480, 182] width 111 height 29
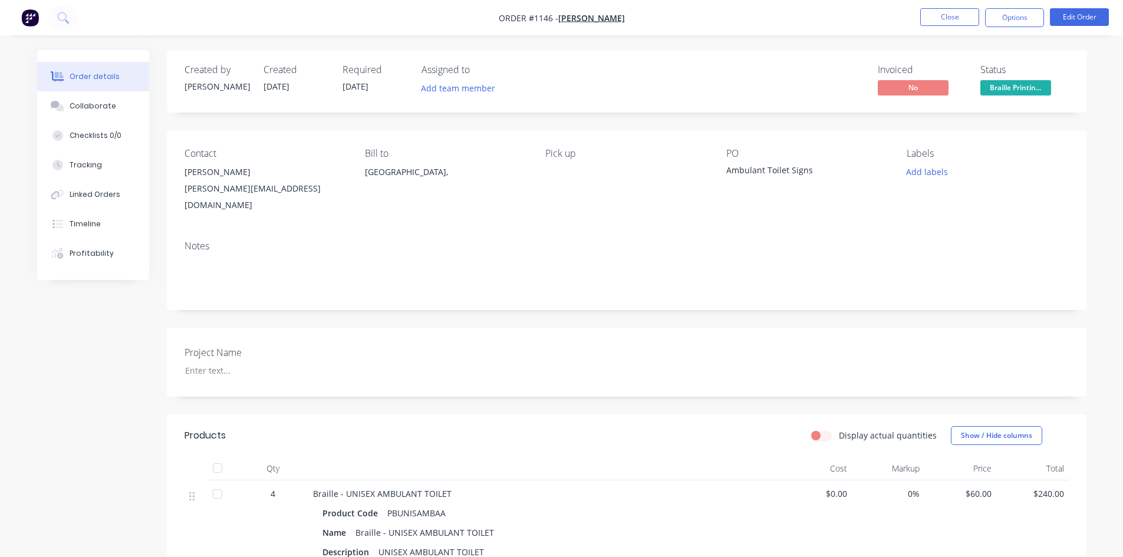
click at [35, 22] on img "button" at bounding box center [30, 18] width 18 height 18
